Goal: Task Accomplishment & Management: Manage account settings

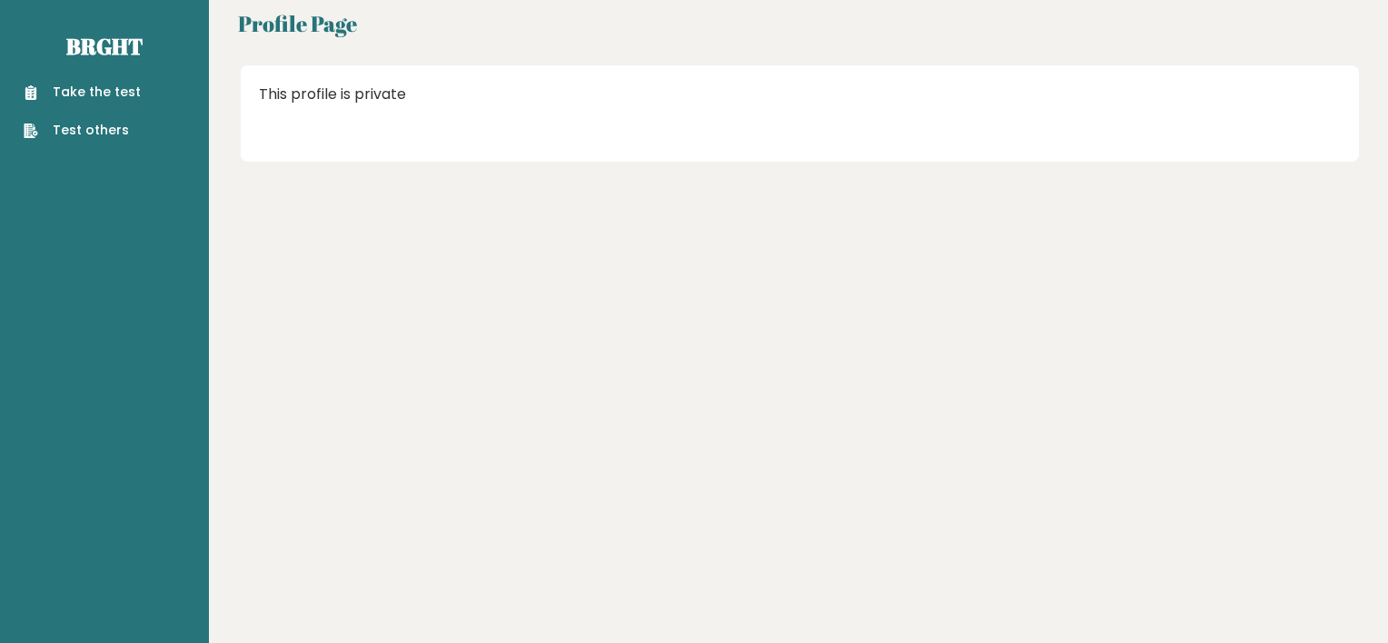
click at [107, 91] on link "Take the test" at bounding box center [82, 92] width 117 height 19
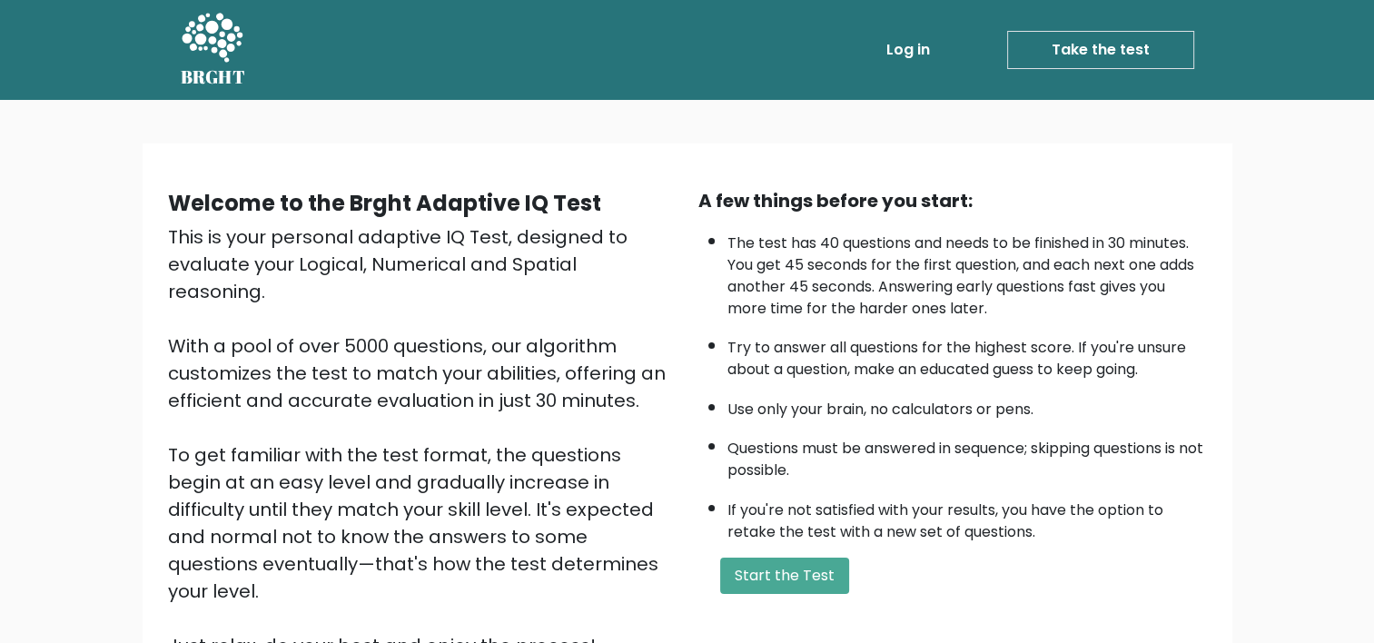
click at [910, 49] on link "Log in" at bounding box center [908, 50] width 58 height 36
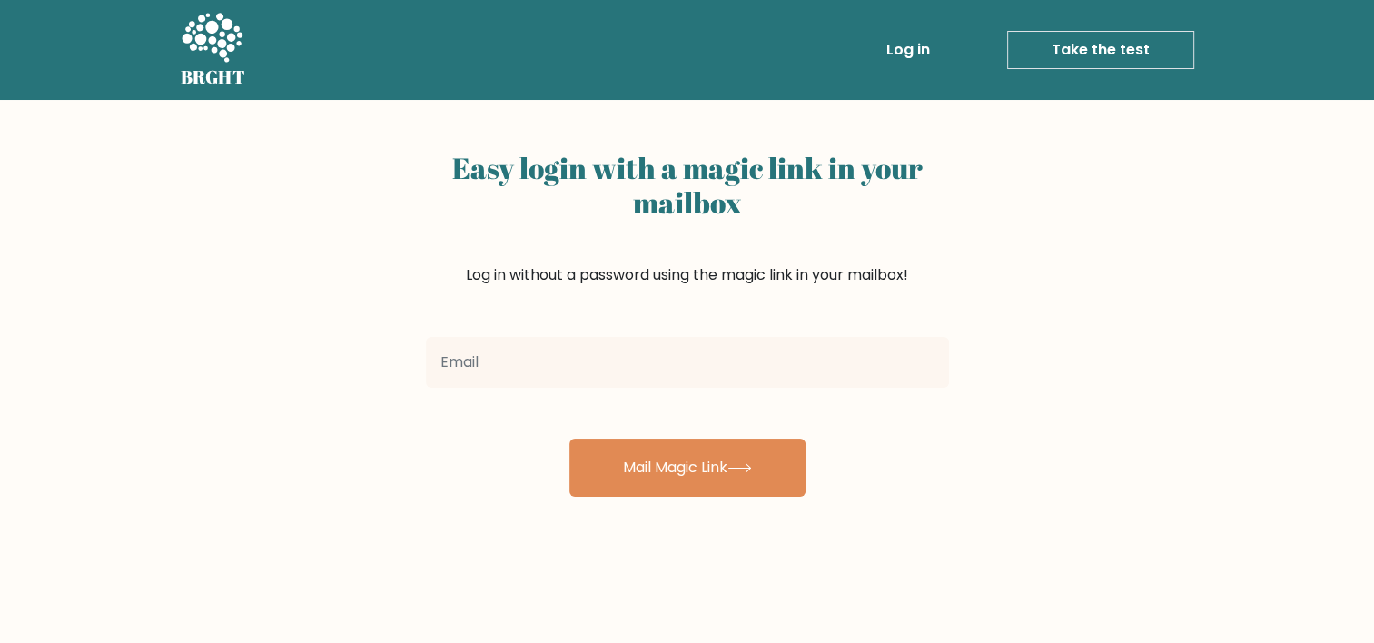
click at [491, 364] on input "email" at bounding box center [687, 362] width 523 height 51
type input "[EMAIL_ADDRESS][DOMAIN_NAME]"
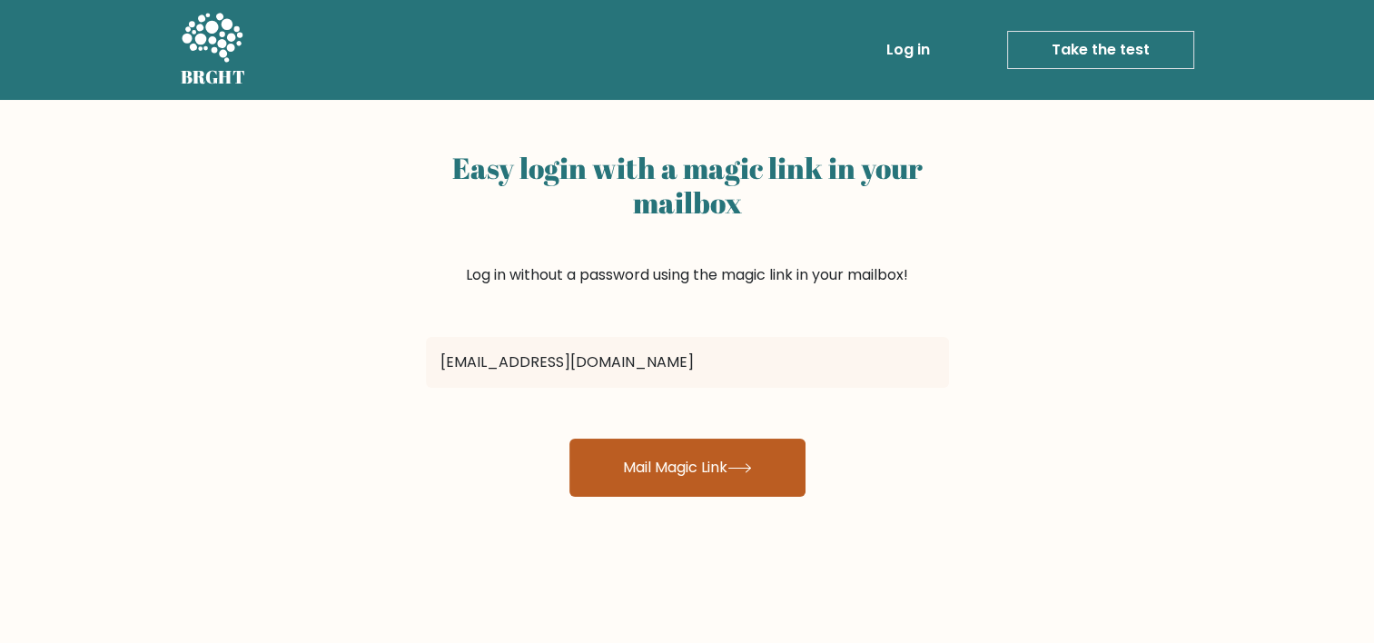
click at [713, 472] on button "Mail Magic Link" at bounding box center [688, 468] width 236 height 58
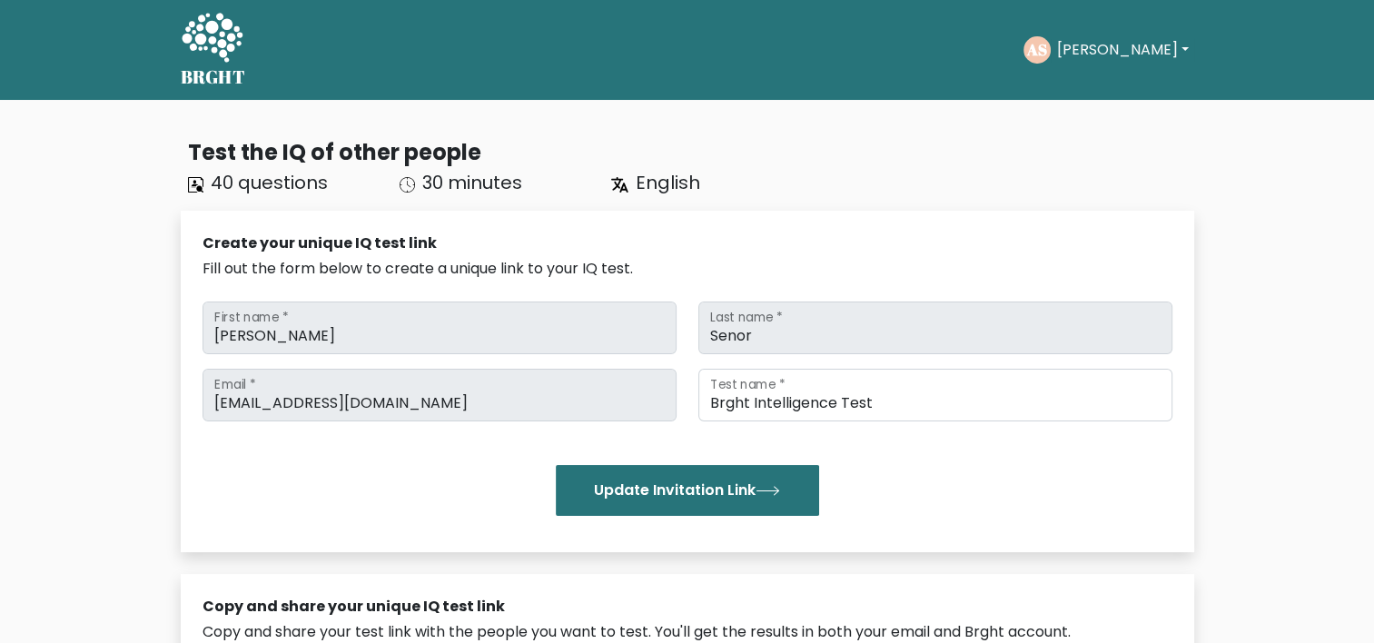
click at [1145, 46] on button "[PERSON_NAME]" at bounding box center [1122, 50] width 143 height 24
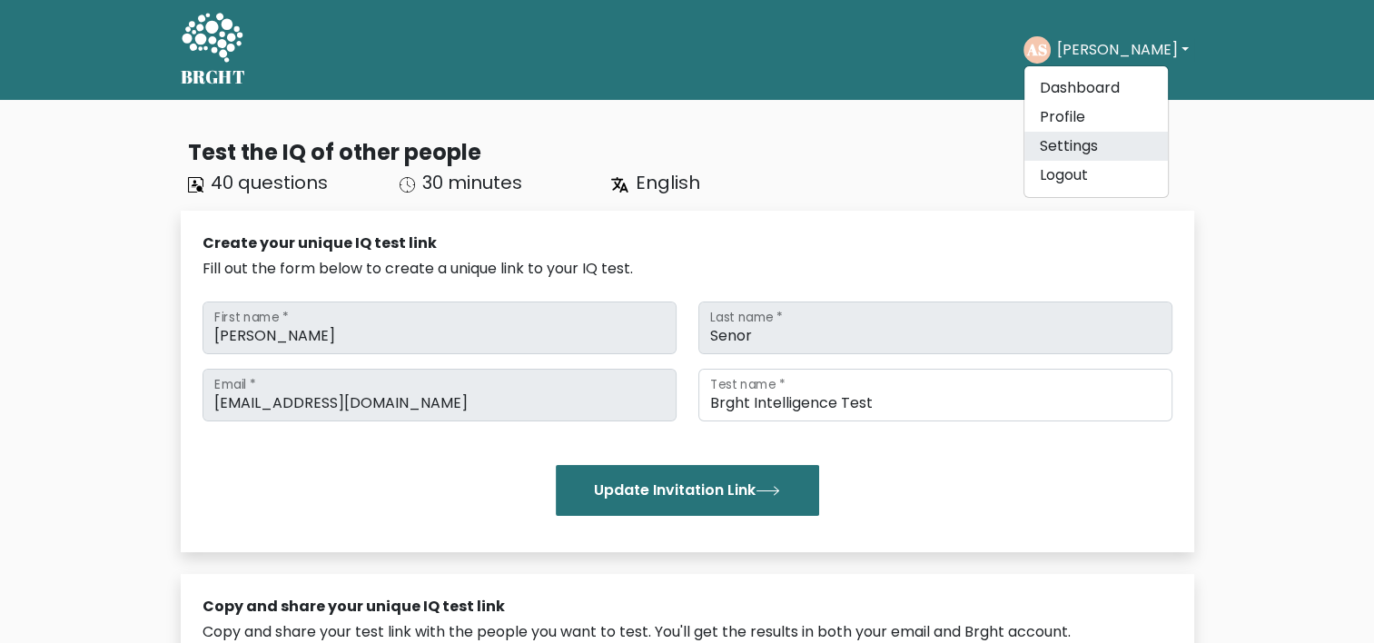
click at [1095, 141] on link "Settings" at bounding box center [1097, 146] width 144 height 29
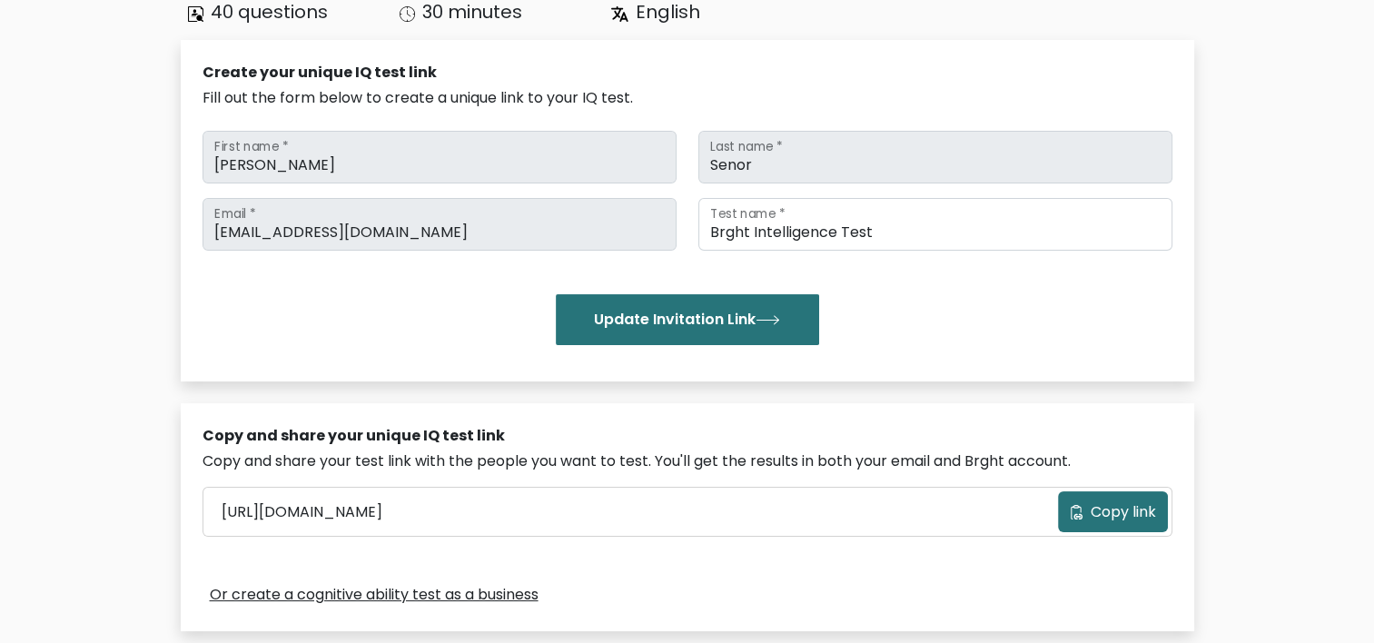
scroll to position [182, 0]
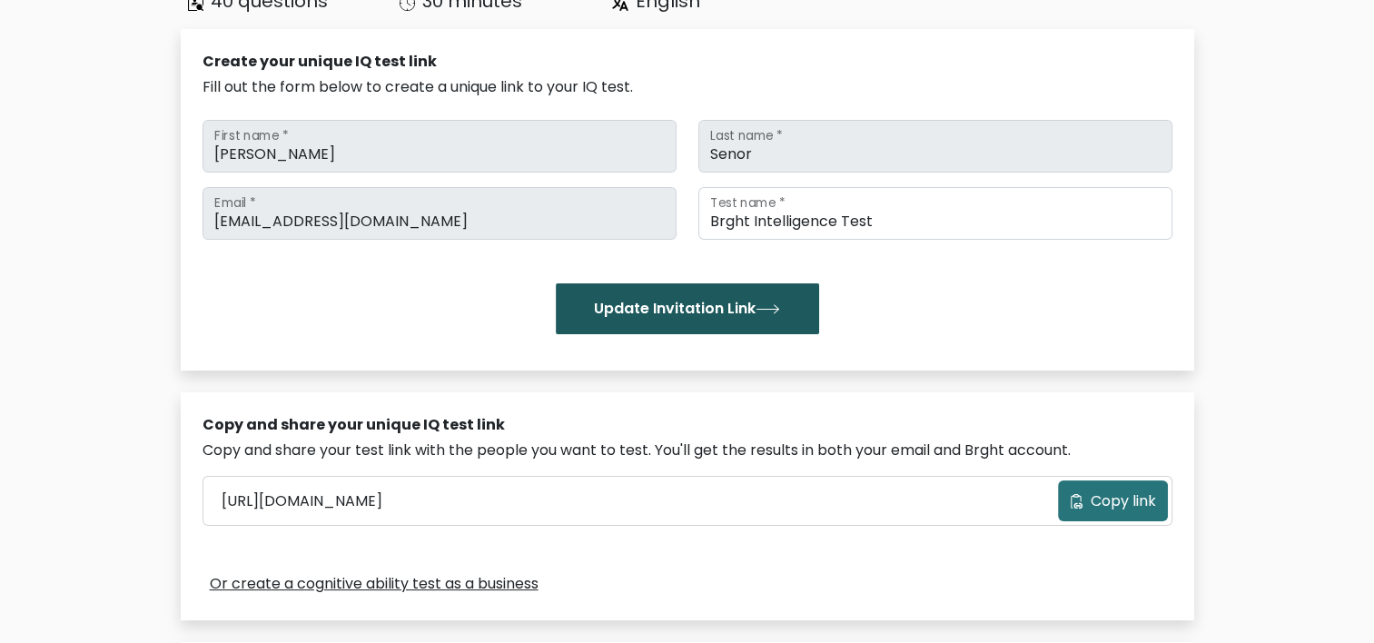
click at [701, 304] on button "Update Invitation Link" at bounding box center [687, 308] width 263 height 51
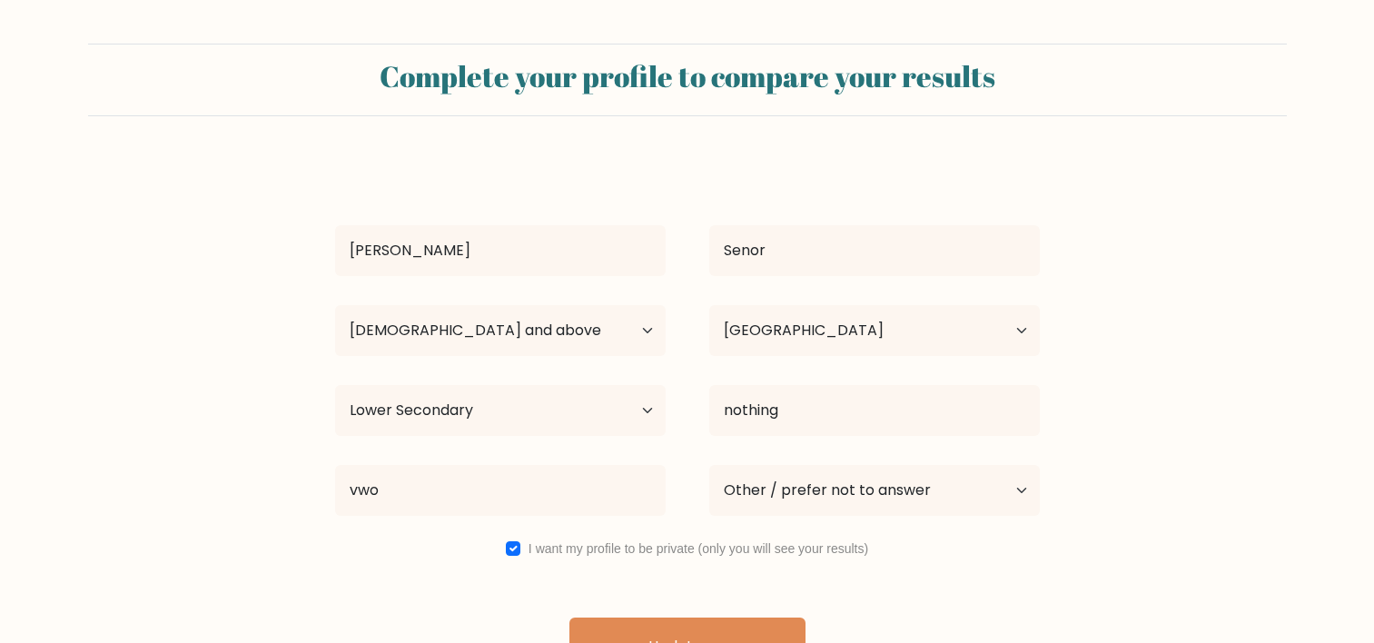
select select "65_plus"
select select "US"
select select "lower_secondary"
select select "other"
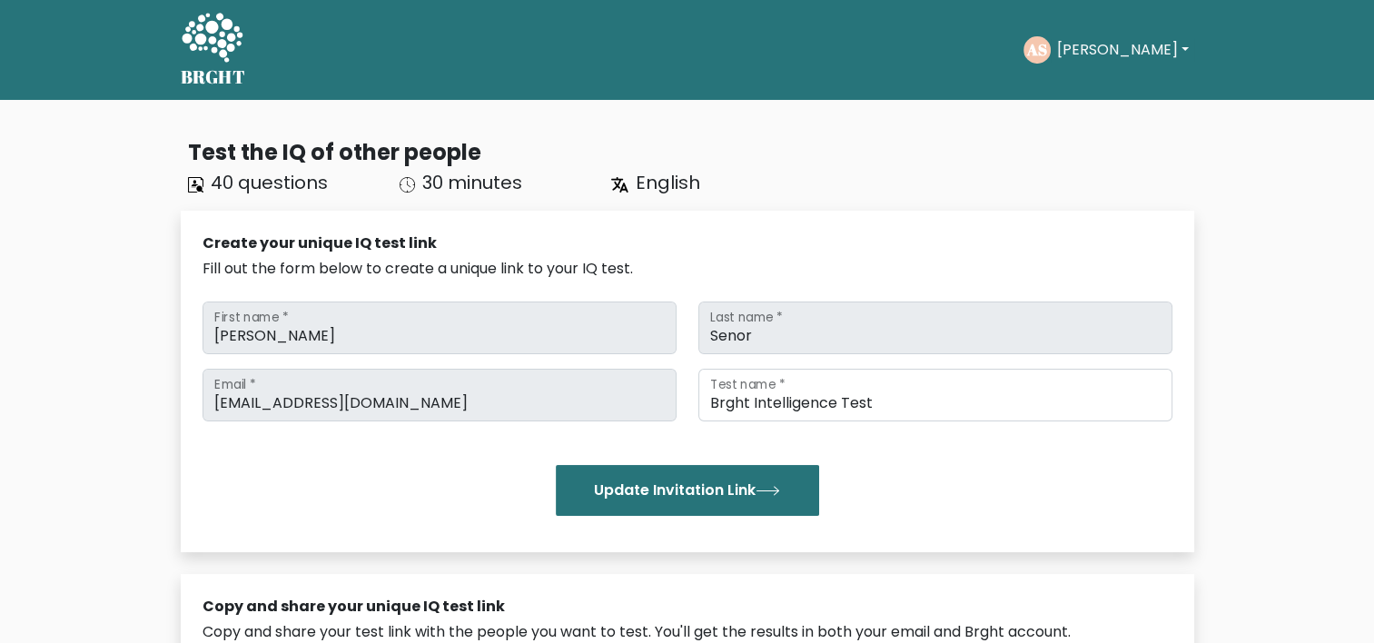
click at [1132, 29] on div "AS Antonio Dashboard Profile Settings Logout" at bounding box center [1109, 50] width 170 height 42
click at [1118, 47] on button "[PERSON_NAME]" at bounding box center [1122, 50] width 143 height 24
click at [1079, 86] on link "Dashboard" at bounding box center [1097, 88] width 144 height 29
click at [1136, 51] on button "[PERSON_NAME]" at bounding box center [1122, 50] width 143 height 24
click at [1095, 121] on link "Profile" at bounding box center [1097, 117] width 144 height 29
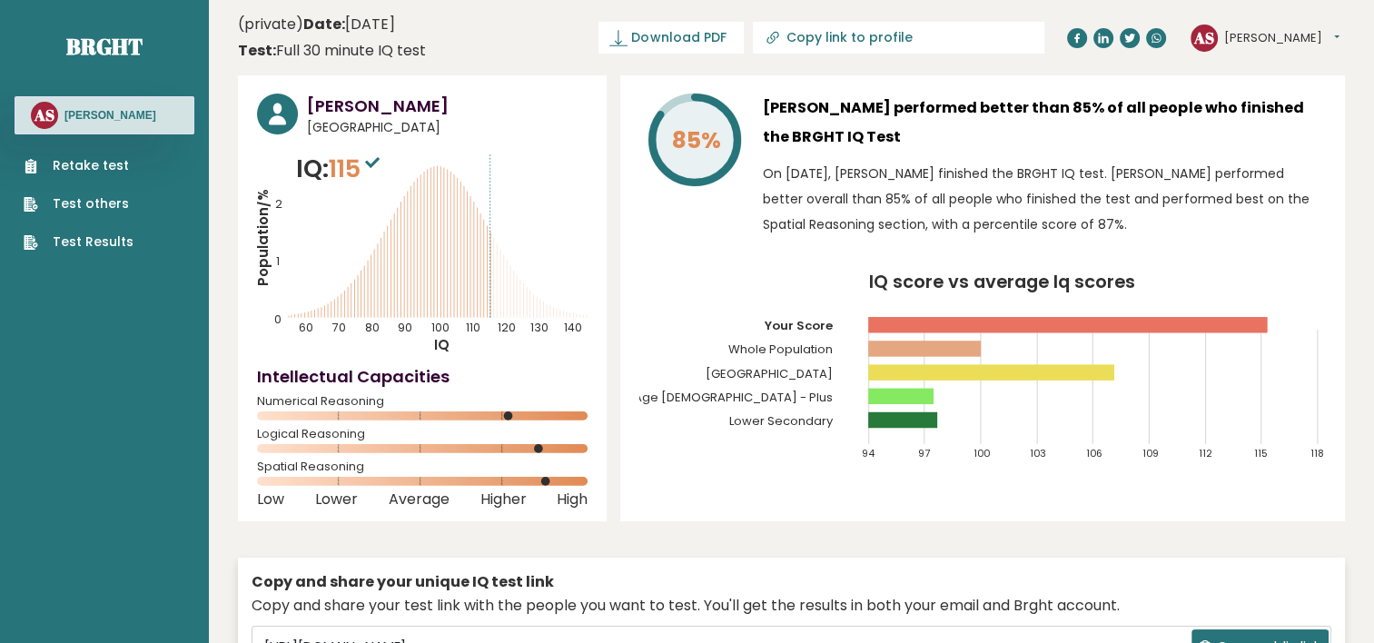
click at [87, 204] on link "Test others" at bounding box center [79, 203] width 110 height 19
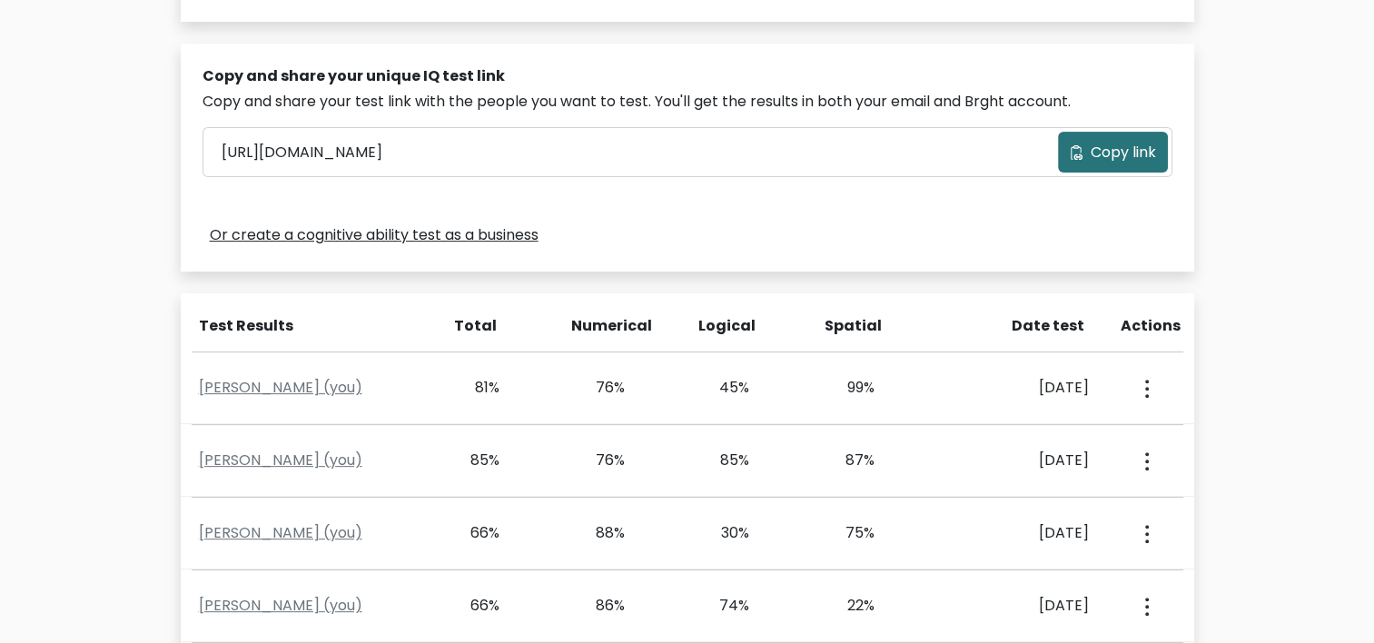
scroll to position [636, 0]
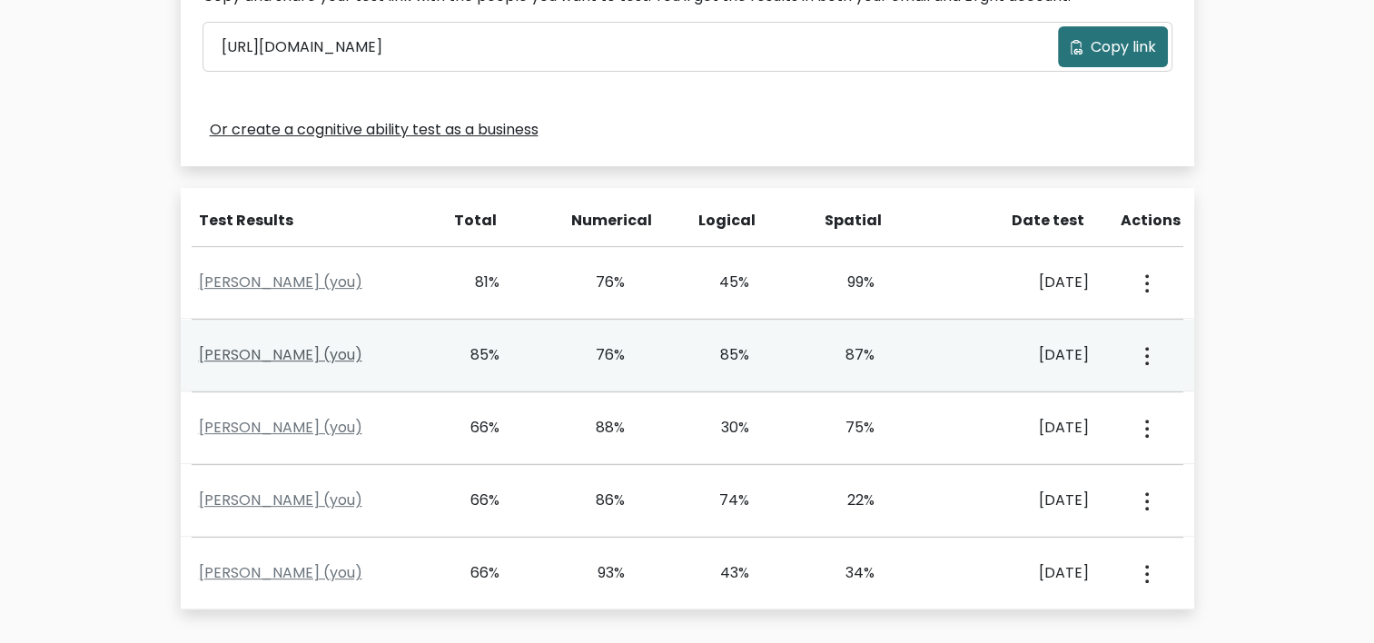
click at [282, 362] on link "[PERSON_NAME] (you)" at bounding box center [281, 354] width 164 height 21
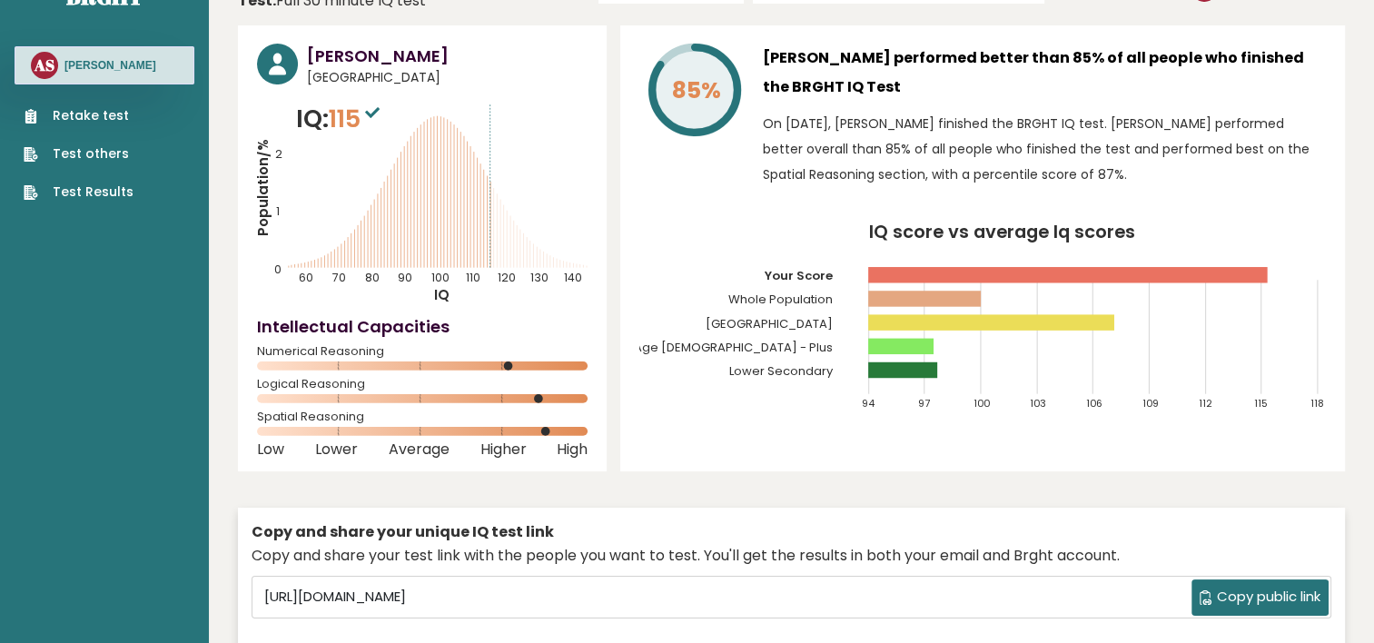
scroll to position [91, 0]
